Goal: Transaction & Acquisition: Purchase product/service

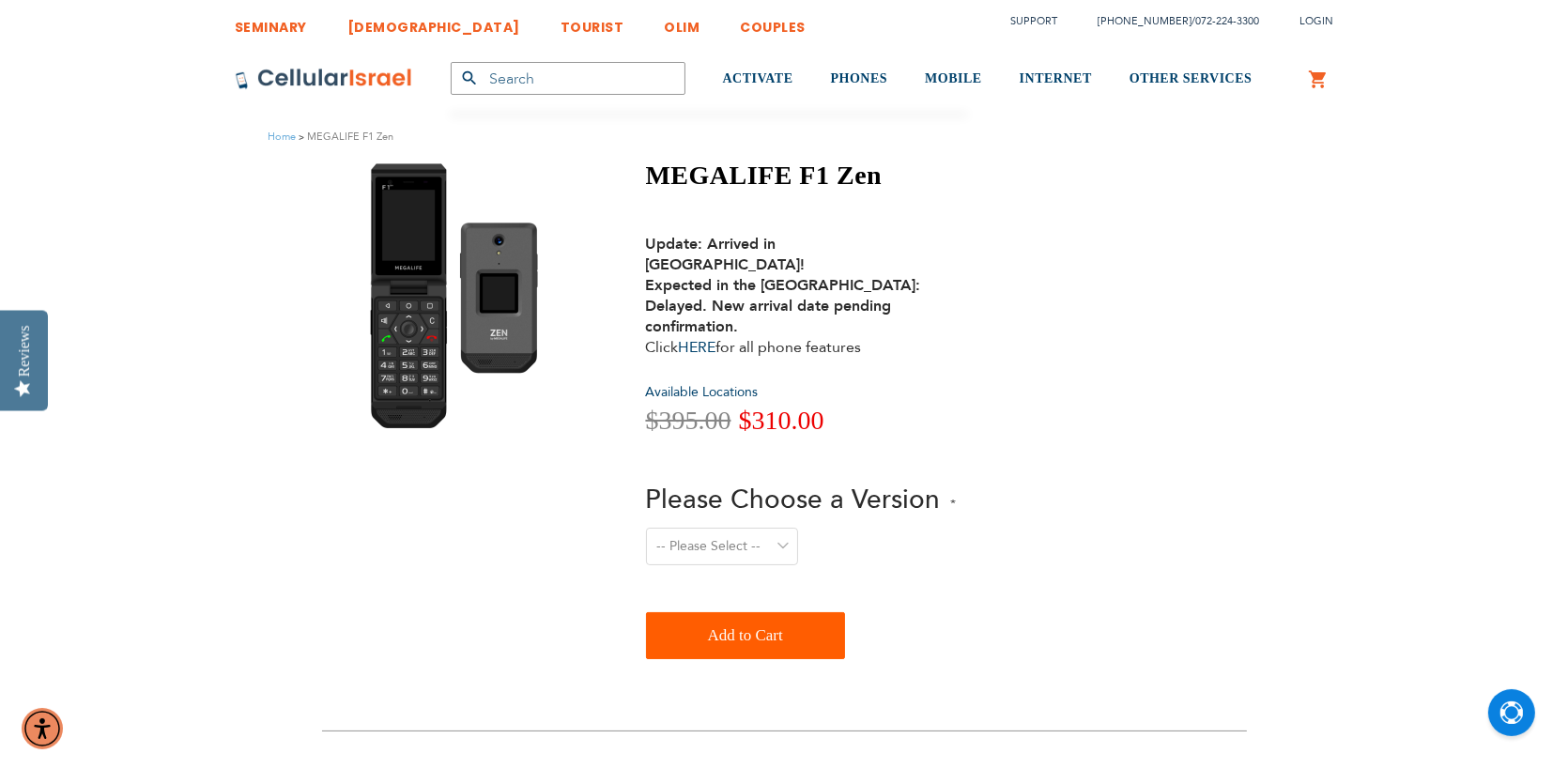
click at [680, 528] on select "-- Please Select -- Level 1. Filtered Email only Level 2. Email + Banking Level…" at bounding box center [722, 546] width 152 height 38
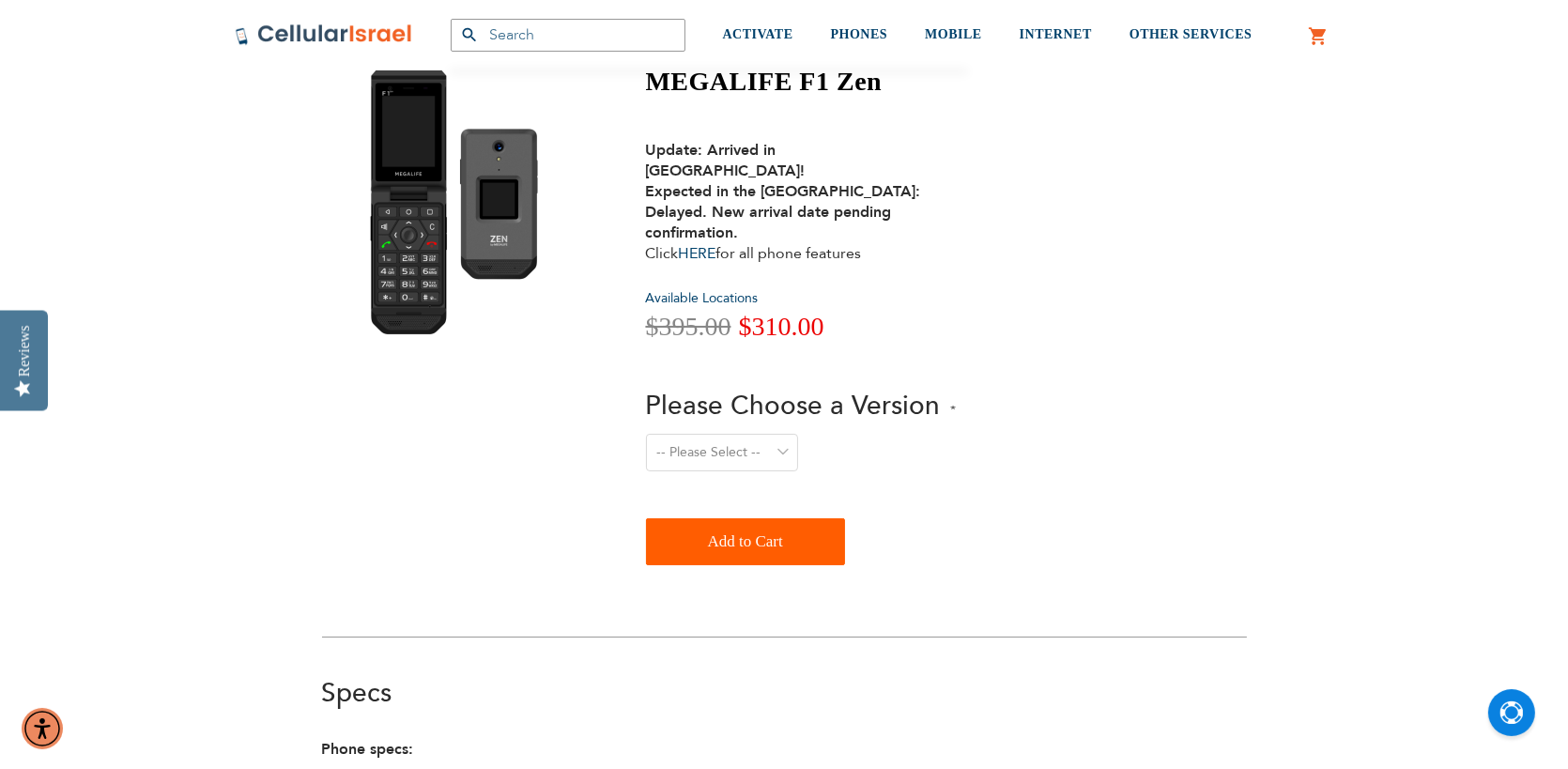
click at [702, 434] on select "-- Please Select -- Level 1. Filtered Email only Level 2. Email + Banking Level…" at bounding box center [722, 452] width 152 height 38
select select "Level 3. Special Yeshiva Plan"
click at [646, 434] on select "-- Please Select -- Level 1. Filtered Email only Level 2. Email + Banking Level…" at bounding box center [722, 452] width 152 height 38
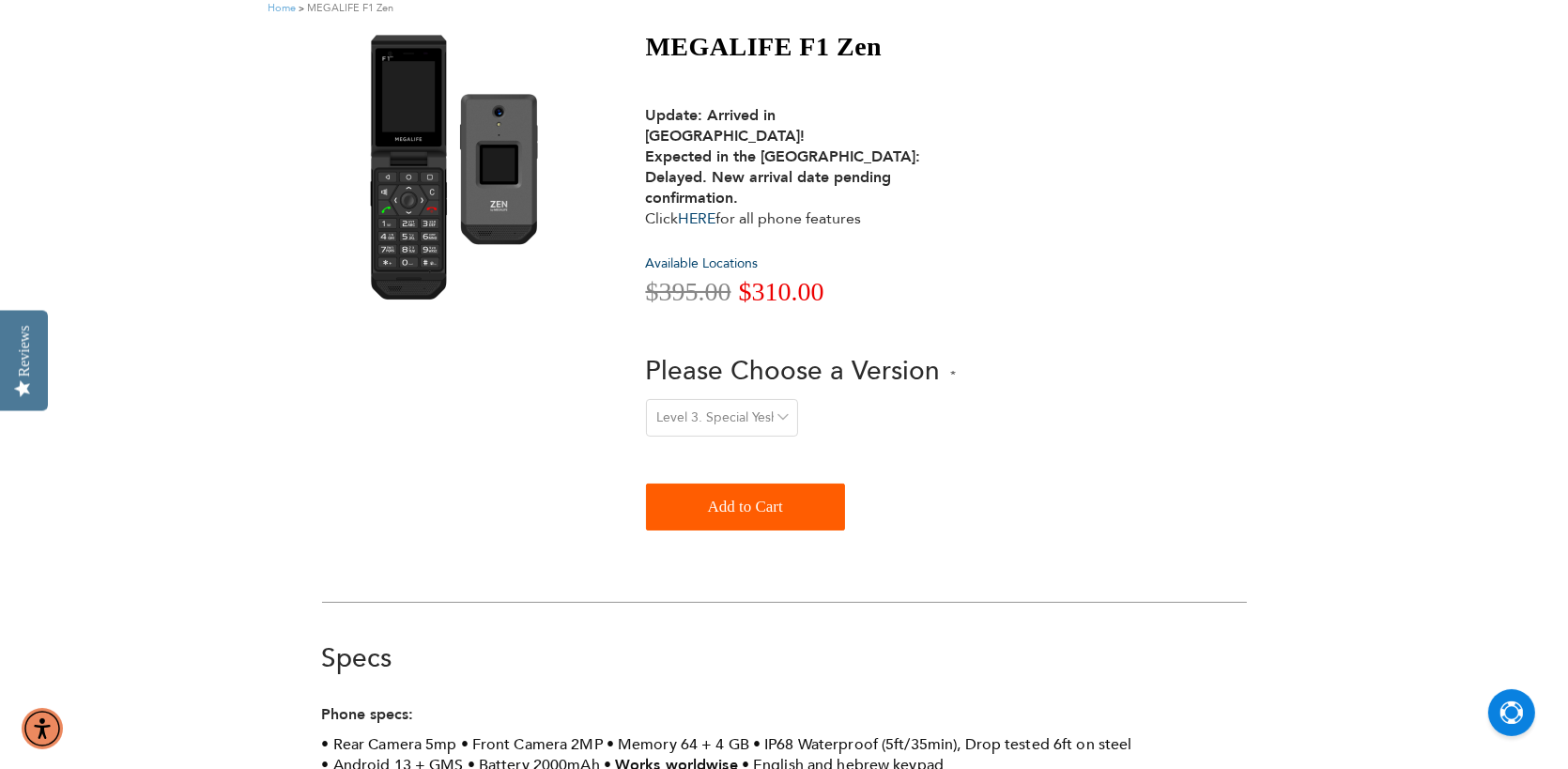
scroll to position [0, 0]
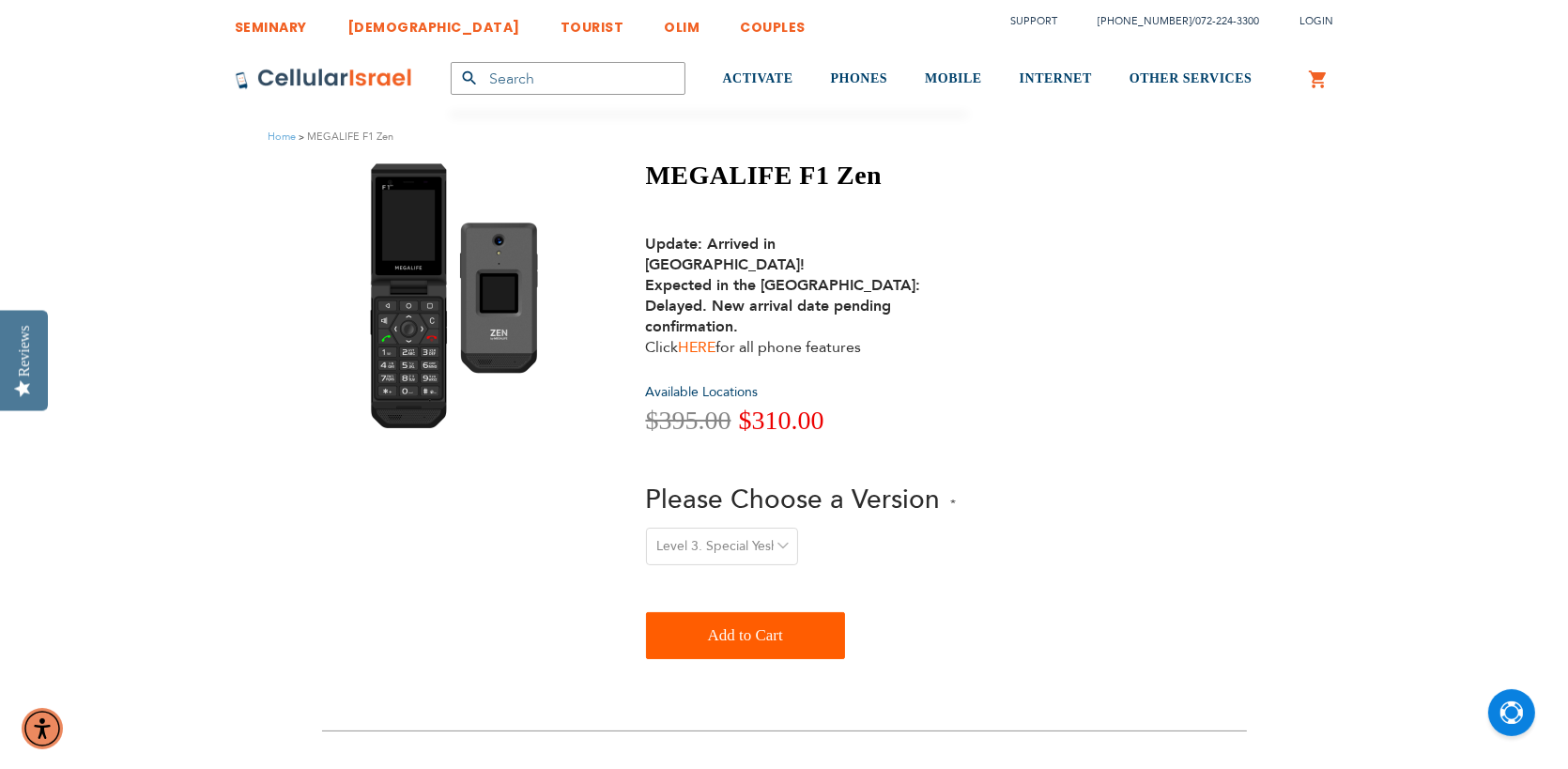
click at [703, 337] on link "HERE" at bounding box center [697, 347] width 38 height 20
click at [745, 384] on span "Available Locations" at bounding box center [702, 392] width 113 height 18
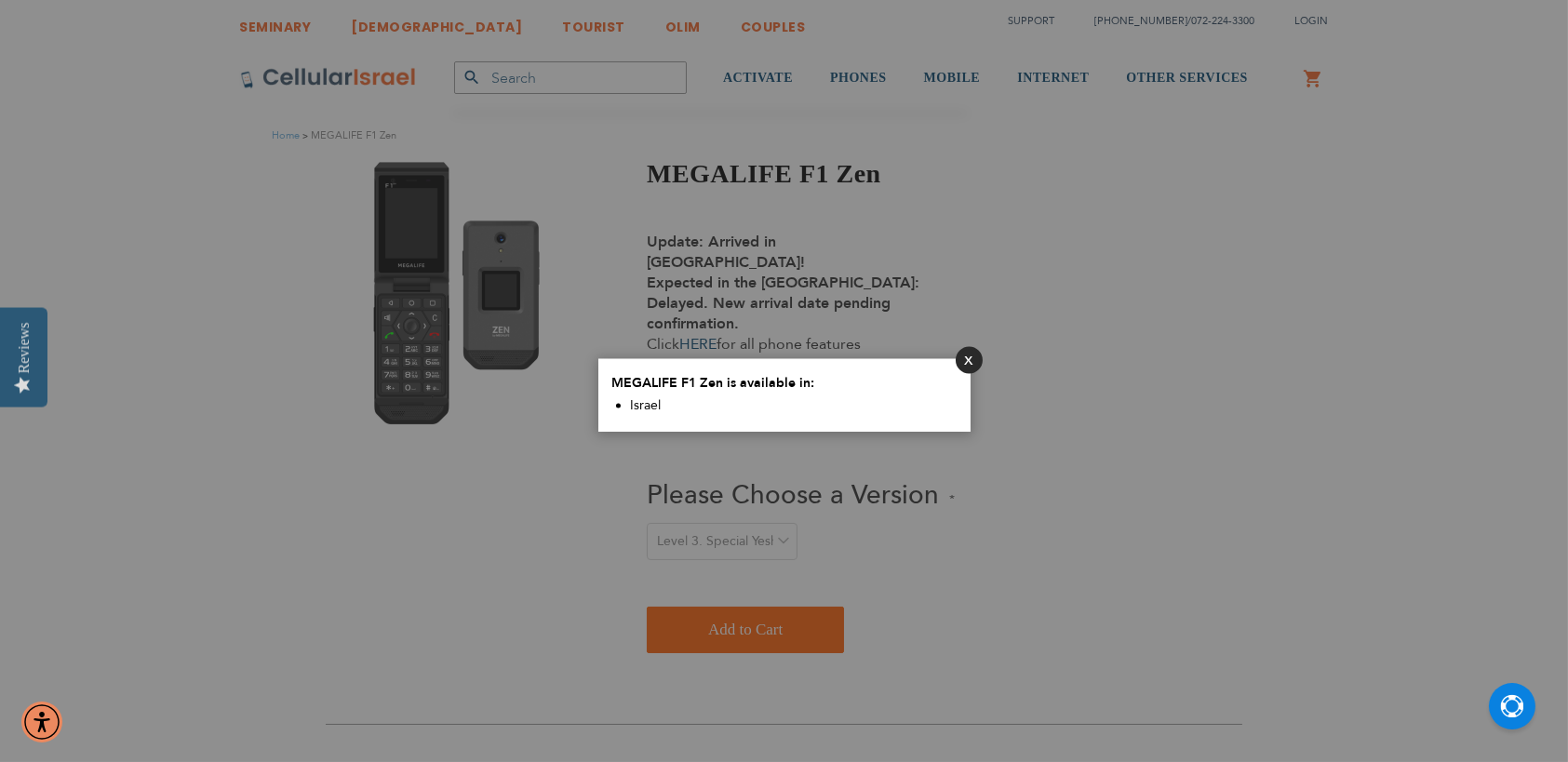
click at [972, 367] on button "Close" at bounding box center [969, 360] width 27 height 27
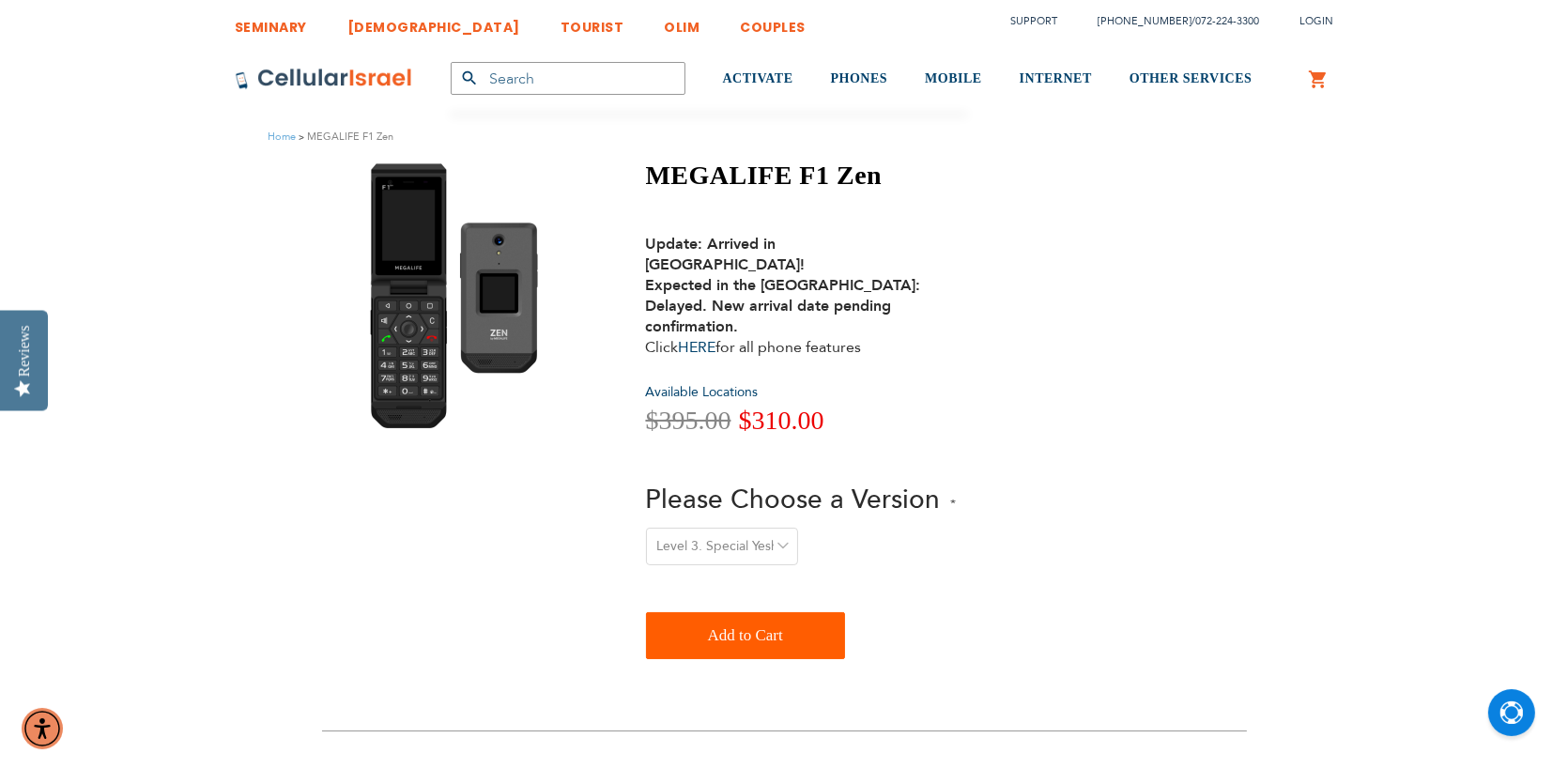
click at [769, 528] on select "-- Please Select -- Level 1. Filtered Email only Level 2. Email + Banking Level…" at bounding box center [722, 546] width 152 height 38
drag, startPoint x: 619, startPoint y: 238, endPoint x: 637, endPoint y: 249, distance: 21.1
click at [637, 249] on div "MEGALIFE F1 Zen Update: Arrived in [GEOGRAPHIC_DATA]! Expected in the [GEOGRAPH…" at bounding box center [784, 414] width 925 height 509
click at [704, 337] on link "HERE" at bounding box center [697, 347] width 38 height 20
